Goal: Check status

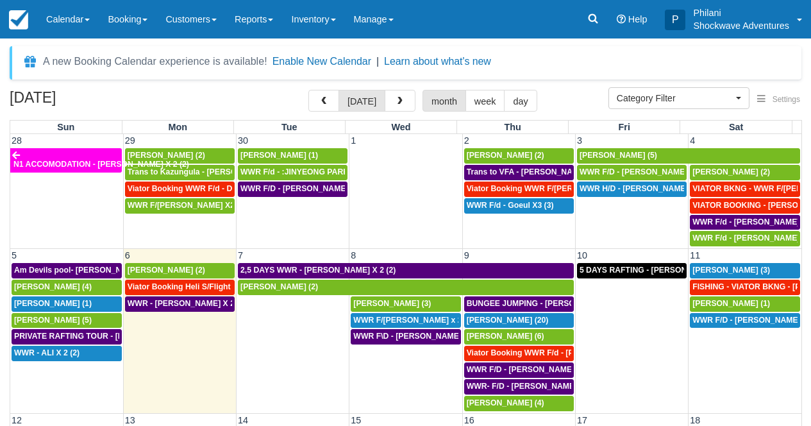
select select
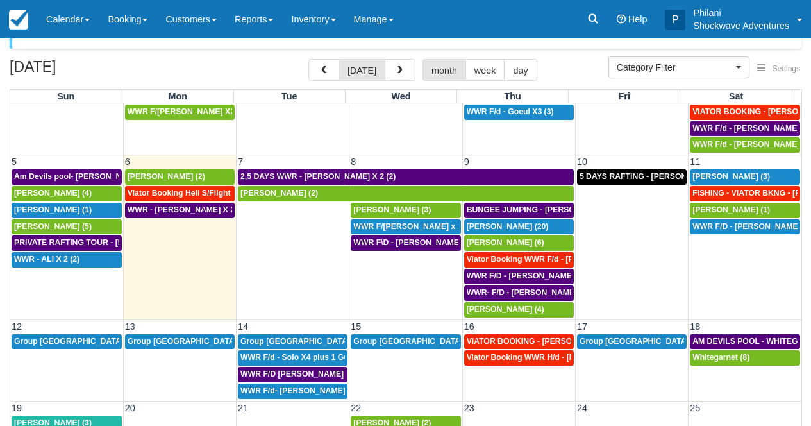
scroll to position [58, 0]
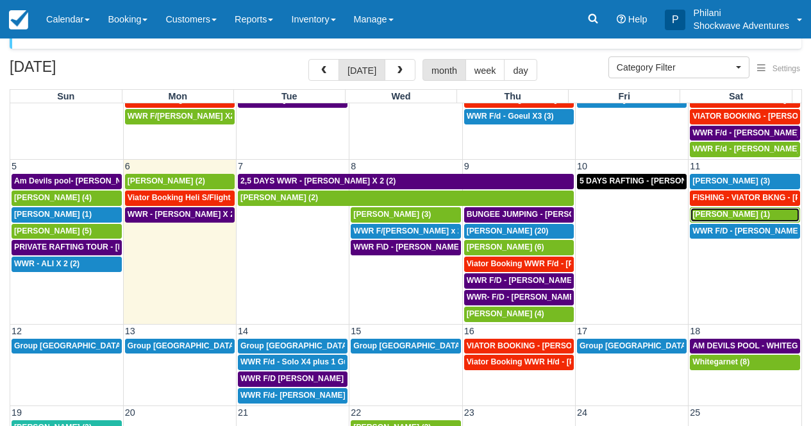
click at [724, 215] on span "[PERSON_NAME] (1)" at bounding box center [731, 214] width 78 height 9
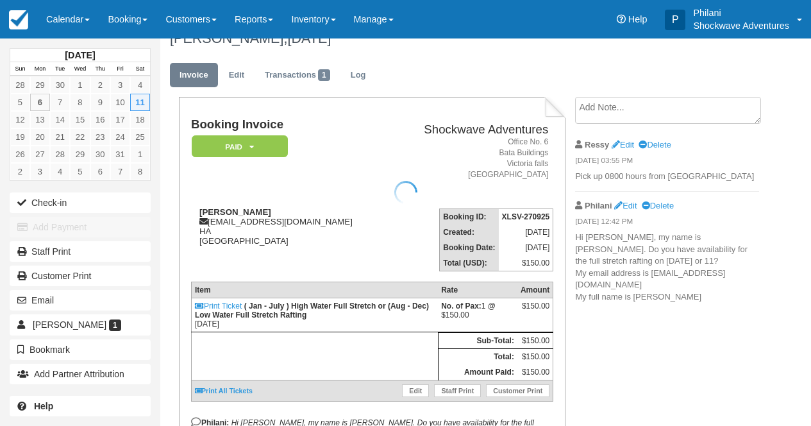
scroll to position [21, 0]
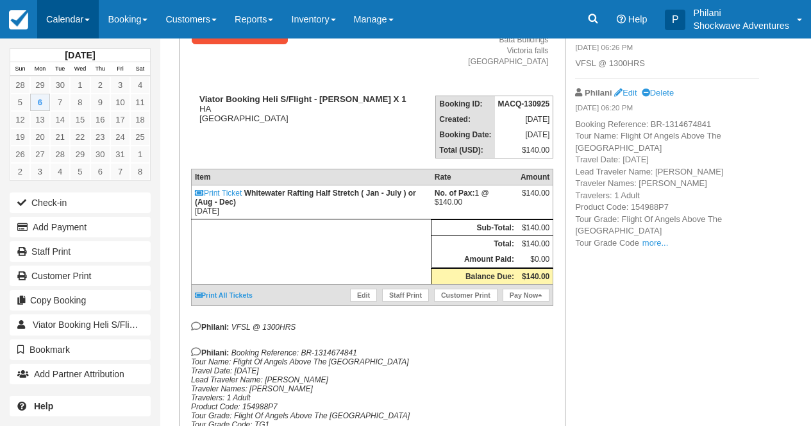
click at [85, 17] on link "Calendar" at bounding box center [68, 19] width 62 height 38
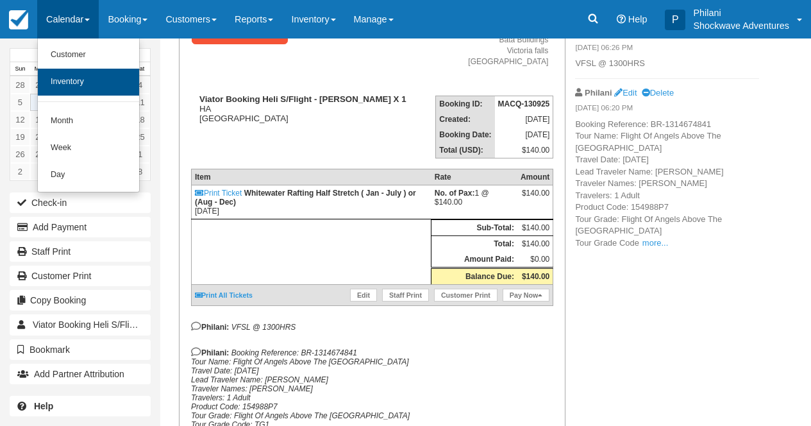
scroll to position [133, 0]
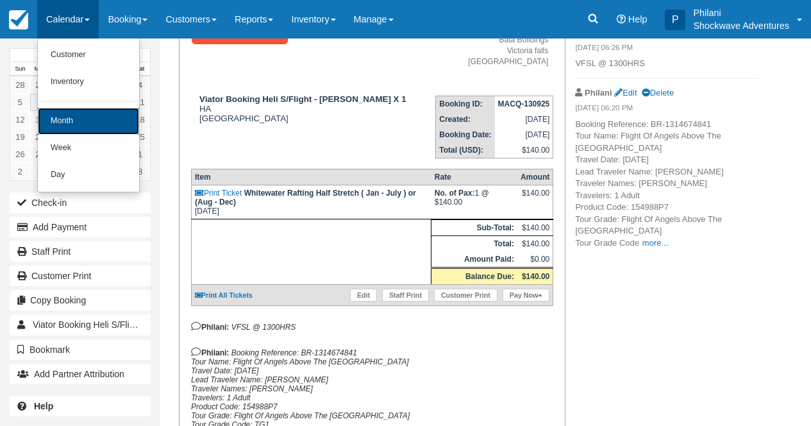
click at [75, 124] on link "Month" at bounding box center [88, 121] width 101 height 27
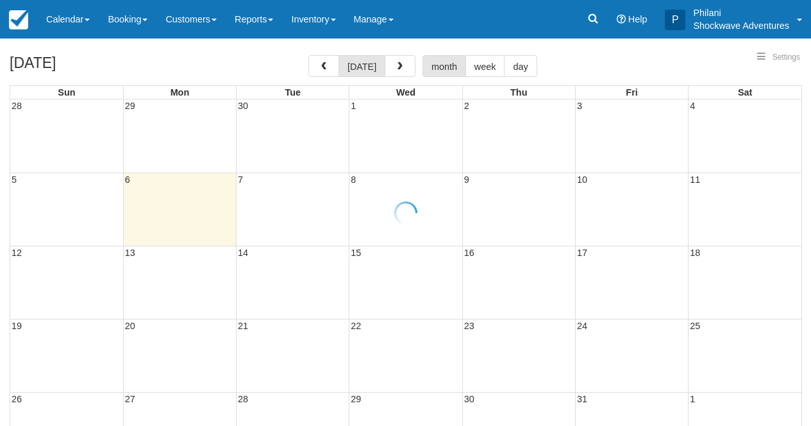
select select
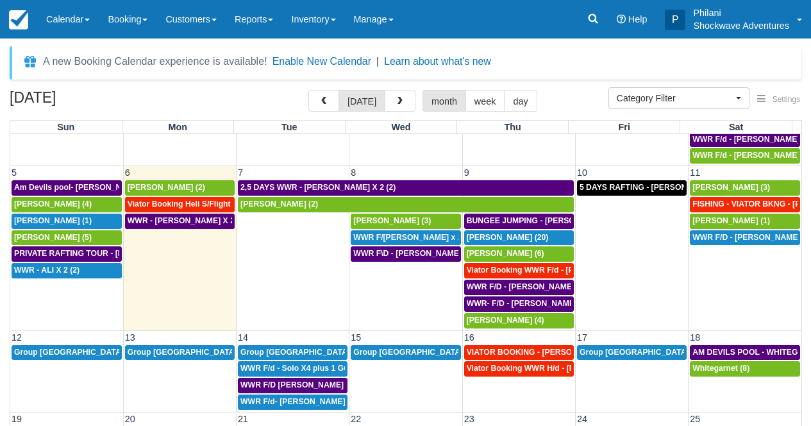
scroll to position [81, 0]
